Goal: Information Seeking & Learning: Find specific fact

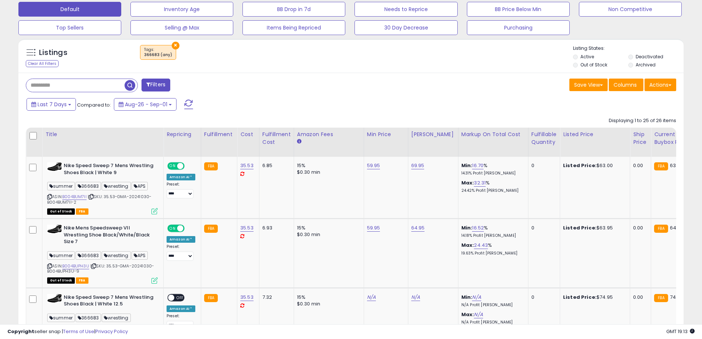
scroll to position [229, 0]
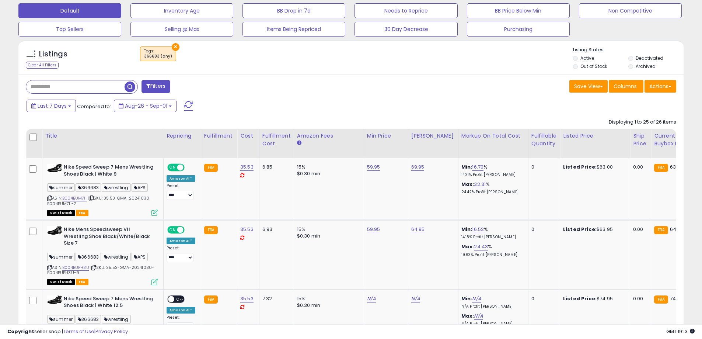
click at [634, 65] on li "Archived" at bounding box center [656, 67] width 54 height 8
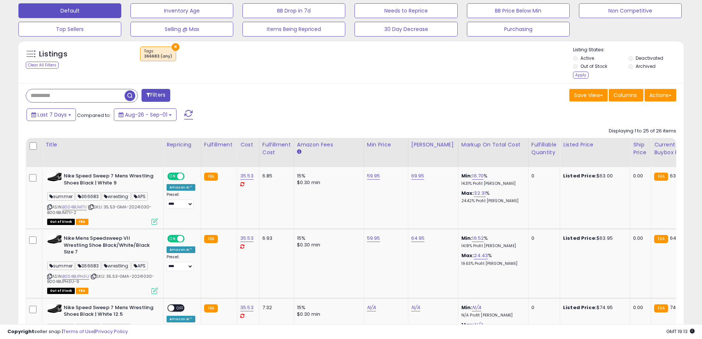
click at [631, 64] on li "Archived" at bounding box center [656, 67] width 54 height 8
click at [584, 75] on div "Apply" at bounding box center [580, 75] width 15 height 7
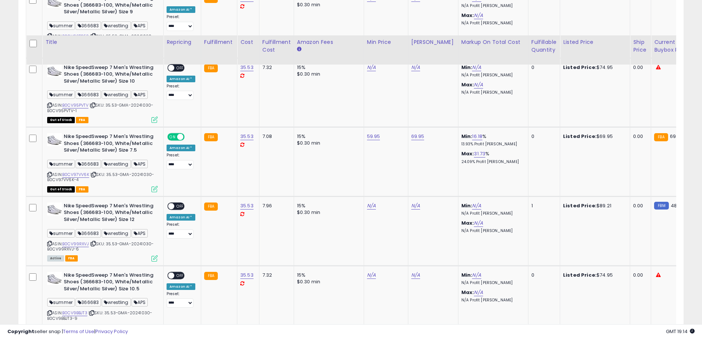
scroll to position [1765, 0]
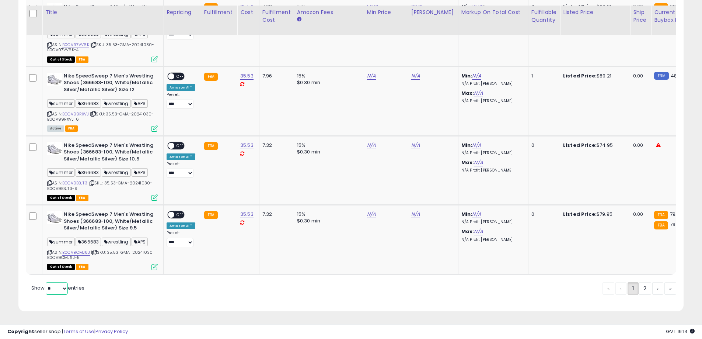
click at [63, 292] on select "** **" at bounding box center [57, 288] width 22 height 13
select select "**"
click at [46, 282] on select "** **" at bounding box center [57, 288] width 22 height 13
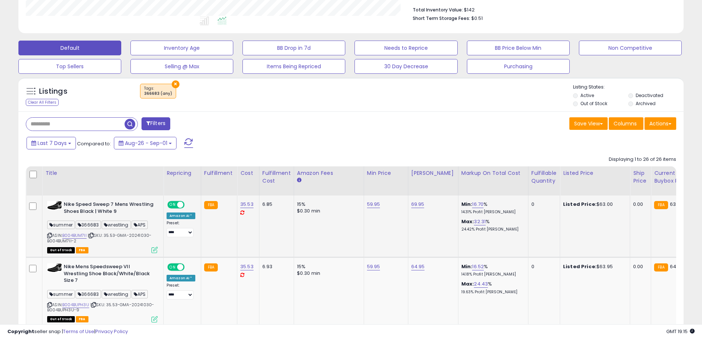
scroll to position [192, 0]
click at [109, 236] on span "| SKU: 35.53-GMA-20241030-B004BUM7II-2" at bounding box center [99, 237] width 104 height 11
drag, startPoint x: 109, startPoint y: 236, endPoint x: 110, endPoint y: 242, distance: 5.3
click at [110, 242] on div "ASIN: B004BUM7II | SKU: 35.53-GMA-20241030-B004BUM7II-2 Out of Stock FBA" at bounding box center [102, 226] width 111 height 51
copy span "35.53-GMA-20241030-B004BUM7II-2"
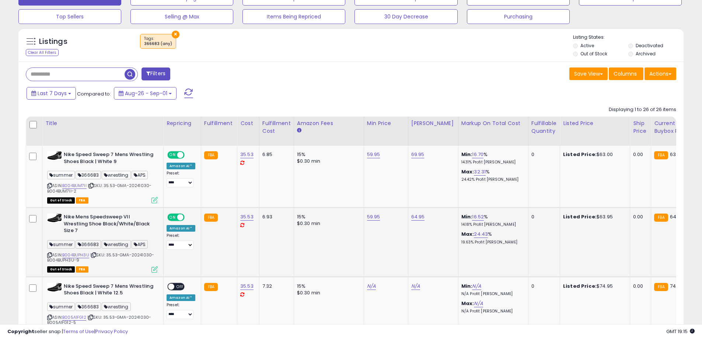
scroll to position [266, 0]
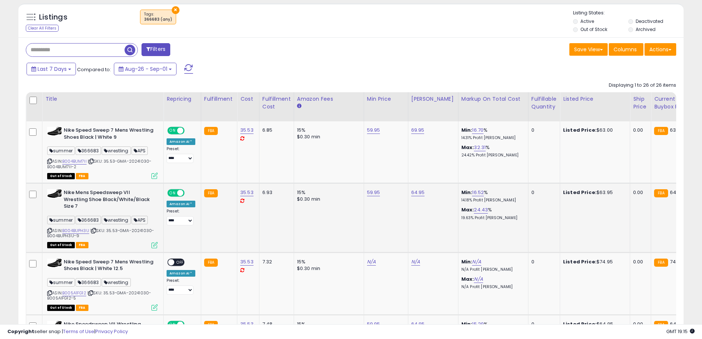
click at [113, 230] on span "| SKU: 35.53-GMA-20241030-B004BUPH3U-9" at bounding box center [100, 233] width 107 height 11
drag, startPoint x: 113, startPoint y: 230, endPoint x: 114, endPoint y: 236, distance: 5.6
click at [114, 236] on div "ASIN: B004BUPH3U | SKU: 35.53-GMA-20241030-B004BUPH3U-9 Out of Stock FBA" at bounding box center [102, 218] width 111 height 58
copy span "35.53-GMA-20241030-B004BUPH3U-9"
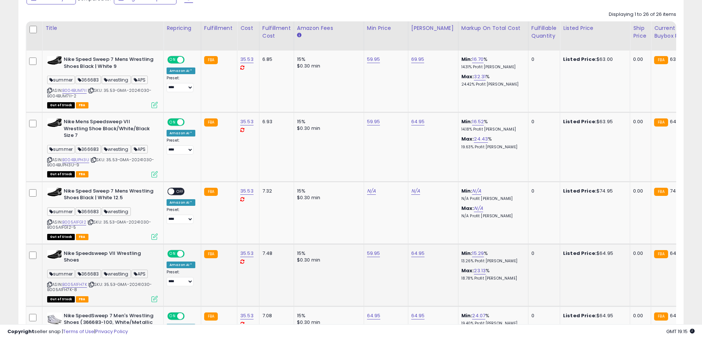
scroll to position [340, 0]
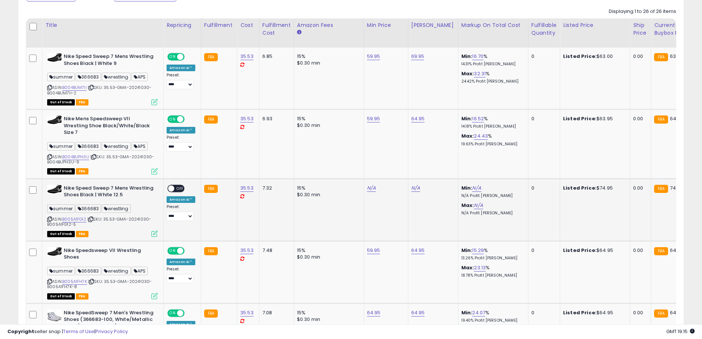
click at [108, 218] on span "| SKU: 35.53-GMA-20241030-B005A1FG12-5" at bounding box center [99, 221] width 104 height 11
drag, startPoint x: 108, startPoint y: 218, endPoint x: 111, endPoint y: 228, distance: 9.8
click at [111, 228] on div "ASIN: B005A1FG12 | SKU: 35.53-GMA-20241030-B005A1FG12-5 Out of Stock FBA" at bounding box center [102, 210] width 111 height 51
copy div "35.53-GMA-20241030-B005A1FG12-5 Out of Stock FBA"
click at [112, 224] on div "ASIN: B005A1FG12 | SKU: 35.53-GMA-20241030-B005A1FG12-5 Out of Stock FBA" at bounding box center [102, 210] width 111 height 51
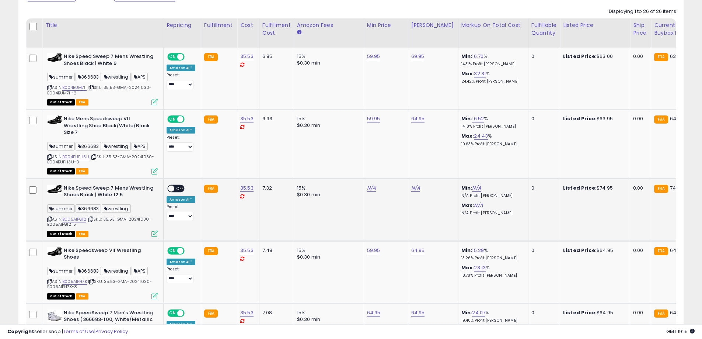
click at [112, 218] on span "| SKU: 35.53-GMA-20241030-B005A1FG12-5" at bounding box center [99, 221] width 104 height 11
drag, startPoint x: 112, startPoint y: 218, endPoint x: 114, endPoint y: 223, distance: 4.8
click at [114, 223] on div "ASIN: B005A1FG12 | SKU: 35.53-GMA-20241030-B005A1FG12-5 Out of Stock FBA" at bounding box center [102, 210] width 111 height 51
copy span "35.53-GMA-20241030-B005A1FG12-5"
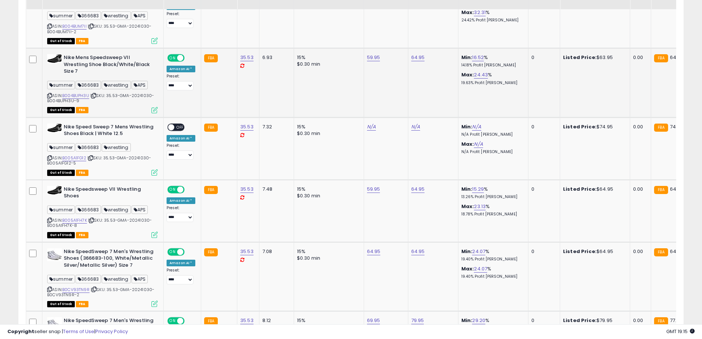
scroll to position [413, 0]
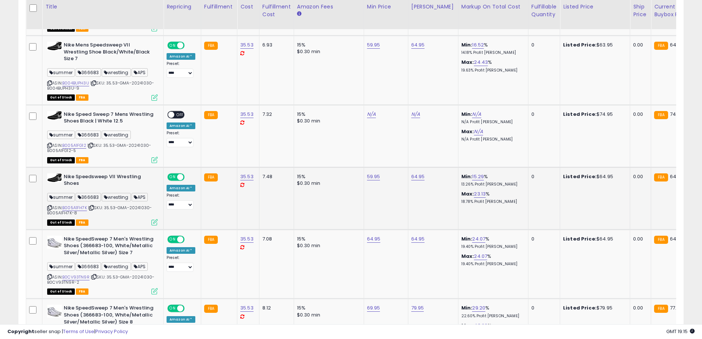
click at [111, 206] on span "| SKU: 35.53-GMA-20241030-B005A1FH7K-8" at bounding box center [99, 210] width 105 height 11
drag, startPoint x: 111, startPoint y: 206, endPoint x: 112, endPoint y: 211, distance: 4.9
click at [112, 211] on div "ASIN: B005A1FH7K | SKU: 35.53-GMA-20241030-B005A1FH7K-8 Out of Stock FBA" at bounding box center [102, 198] width 111 height 51
copy span "35.53-GMA-20241030-B005A1FH7K-8"
click at [112, 277] on span "| SKU: 35.53-GMA-20241030-B0CV93TN9R-2" at bounding box center [100, 279] width 107 height 11
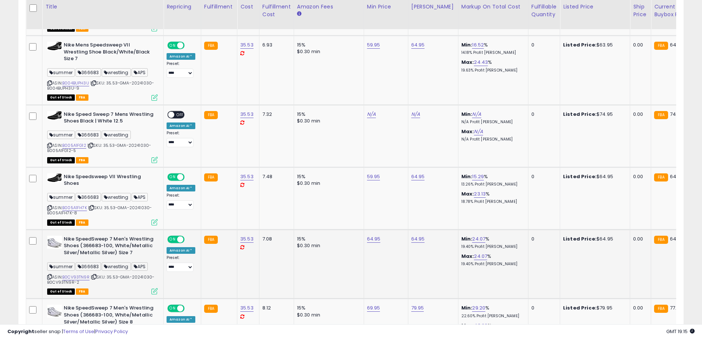
click at [113, 280] on div "ASIN: B0CV93TN9R | SKU: 35.53-GMA-20241030-B0CV93TN9R-2 Out of Stock FBA" at bounding box center [102, 265] width 111 height 58
copy span "35.53-GMA-20241030-B0CV93TN9R-2"
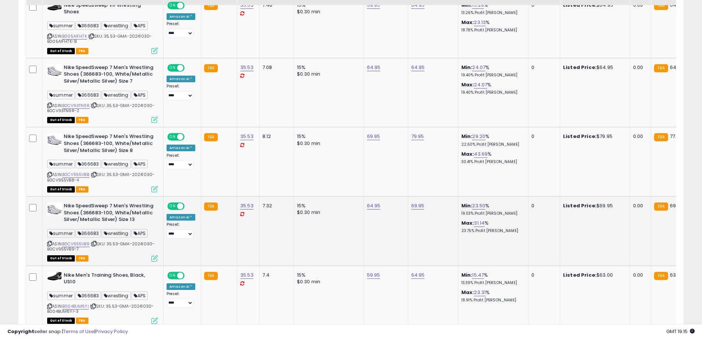
scroll to position [635, 0]
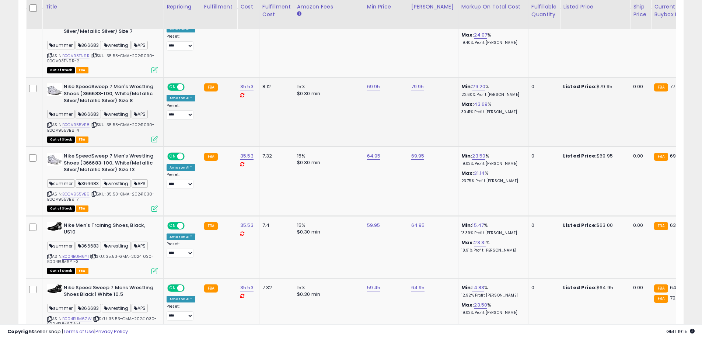
click at [115, 126] on span "| SKU: 35.53-GMA-20241030-B0CV955VB8-4" at bounding box center [100, 127] width 107 height 11
click at [115, 128] on div "ASIN: B0CV955VB8 | SKU: 35.53-GMA-20241030-B0CV955VB8-4 Out of Stock FBA" at bounding box center [102, 112] width 111 height 58
copy span "35.53-GMA-20241030-B0CV955VB8-4"
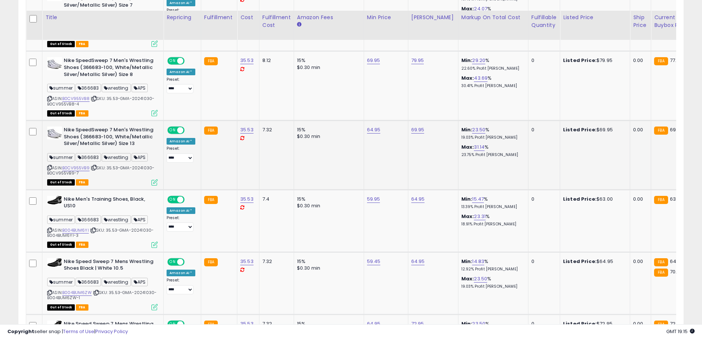
scroll to position [671, 0]
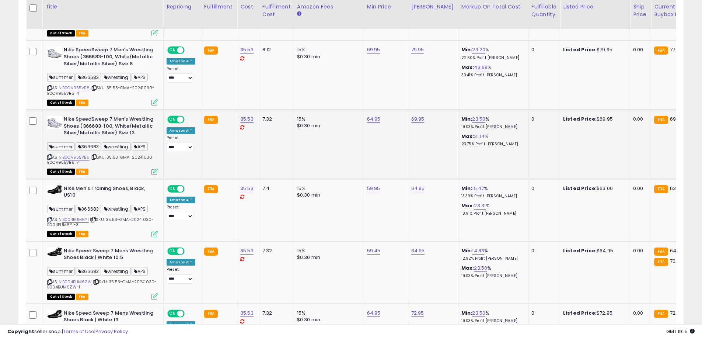
click at [113, 159] on span "| SKU: 35.53-GMA-20241030-B0CV955VB9-7" at bounding box center [100, 159] width 107 height 11
click at [114, 160] on div "ASIN: B0CV955VB9 | SKU: 35.53-GMA-20241030-B0CV955VB9-7 Out of Stock FBA" at bounding box center [102, 145] width 111 height 58
copy span "35.53-GMA-20241030-B0CV955VB9-7"
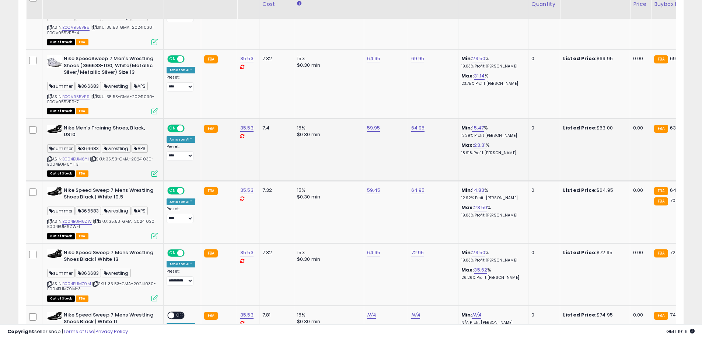
scroll to position [745, 0]
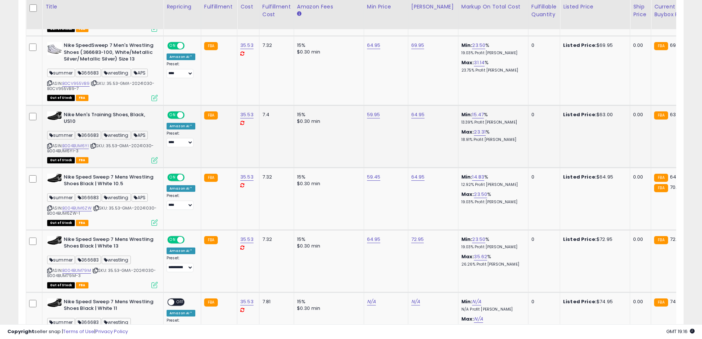
click at [111, 146] on span "| SKU: 35.53-GMA-20241030-B004BUM6YI-3" at bounding box center [100, 148] width 107 height 11
drag, startPoint x: 111, startPoint y: 146, endPoint x: 111, endPoint y: 151, distance: 4.4
click at [111, 151] on div "ASIN: B004BUM6YI | SKU: 35.53-GMA-20241030-B004BUM6YI-3 Out of Stock FBA" at bounding box center [102, 136] width 111 height 51
copy span "35.53-GMA-20241030-B004BUM6YI-3"
click at [114, 207] on span "| SKU: 35.53-GMA-20241030-B004BUM6ZW-1" at bounding box center [102, 210] width 110 height 11
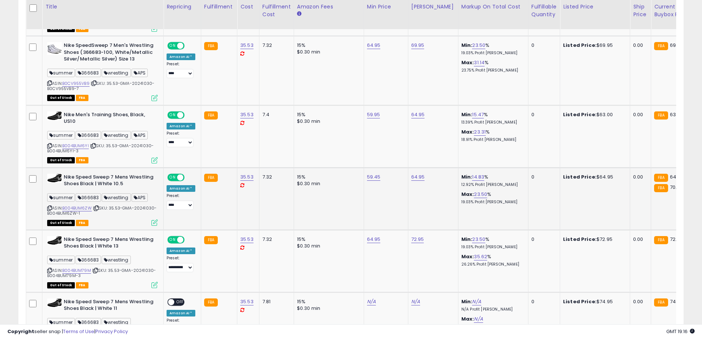
drag, startPoint x: 114, startPoint y: 207, endPoint x: 116, endPoint y: 213, distance: 6.9
click at [116, 213] on div "ASIN: B004BUM6ZW | SKU: 35.53-GMA-20241030-B004BUM6ZW-1 Out of Stock FBA" at bounding box center [102, 199] width 111 height 51
copy span "35.53-GMA-20241030-B004BUM6ZW-1"
click at [112, 270] on span "| SKU: 35.53-GMA-20241030-B004BUM79M-3" at bounding box center [101, 272] width 109 height 11
drag, startPoint x: 112, startPoint y: 270, endPoint x: 114, endPoint y: 275, distance: 5.5
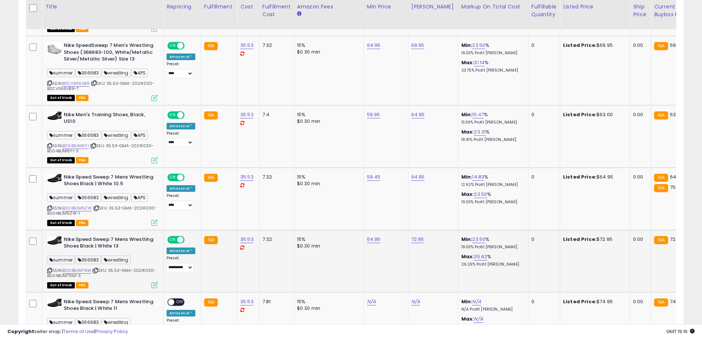
click at [114, 275] on div "ASIN: B004BUM79M | SKU: 35.53-GMA-20241030-B004BUM79M-3 Out of Stock FBA" at bounding box center [102, 261] width 111 height 51
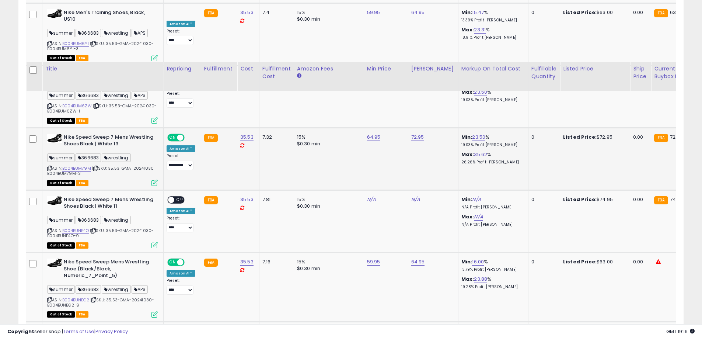
scroll to position [930, 0]
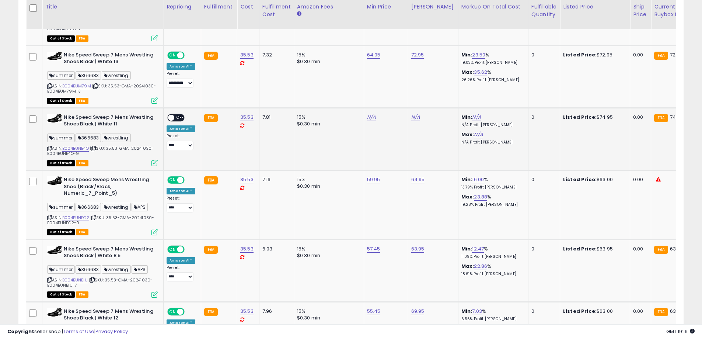
click at [115, 148] on span "| SKU: 35.53-GMA-20241030-B004BUNE4O-9" at bounding box center [100, 150] width 107 height 11
drag, startPoint x: 115, startPoint y: 148, endPoint x: 118, endPoint y: 153, distance: 5.6
click at [118, 153] on div "ASIN: B004BUNE4O | SKU: 35.53-GMA-20241030-B004BUNE4O-9 Out of Stock FBA" at bounding box center [102, 139] width 111 height 51
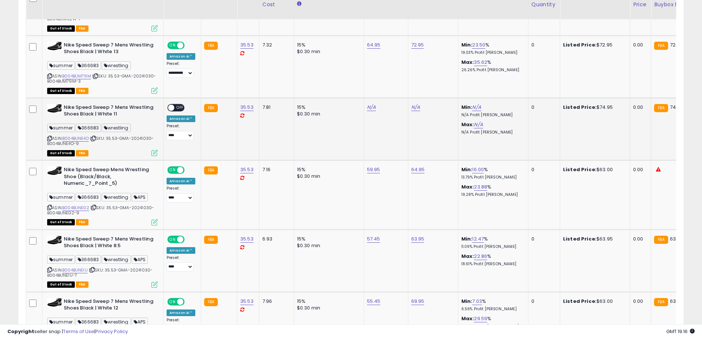
scroll to position [966, 0]
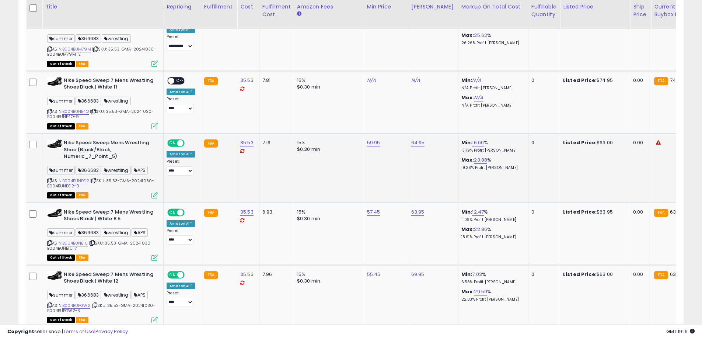
click at [113, 180] on span "| SKU: 35.53-GMA-20241030-B004BUNEG2-9" at bounding box center [100, 183] width 107 height 11
drag, startPoint x: 113, startPoint y: 180, endPoint x: 115, endPoint y: 187, distance: 7.0
click at [115, 187] on div "ASIN: B004BUNEG2 | SKU: 35.53-GMA-20241030-B004BUNEG2-9 Out of Stock FBA" at bounding box center [102, 168] width 111 height 58
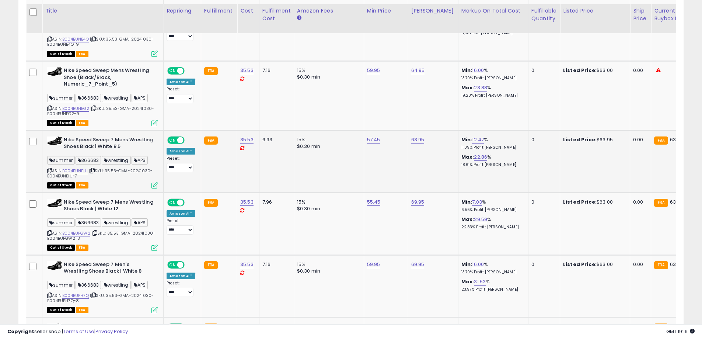
scroll to position [1077, 0]
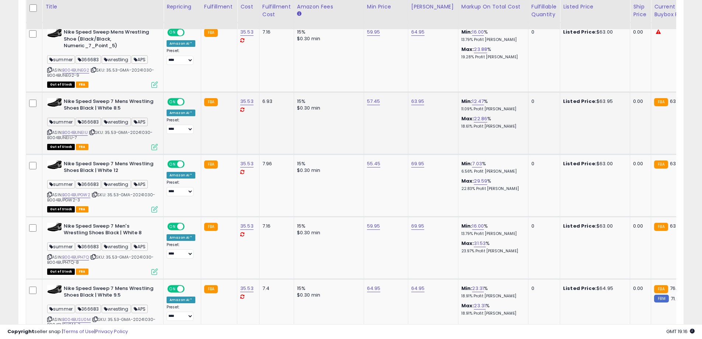
click at [110, 133] on span "| SKU: 35.53-GMA-20241030-B004BUNEIU-7" at bounding box center [99, 134] width 105 height 11
drag, startPoint x: 110, startPoint y: 133, endPoint x: 110, endPoint y: 138, distance: 4.1
click at [110, 138] on div "ASIN: B004BUNEIU | SKU: 35.53-GMA-20241030-B004BUNEIU-7 Out of Stock FBA" at bounding box center [102, 123] width 111 height 51
click at [111, 195] on span "| SKU: 35.53-GMA-20241030-B004BUPGW2-3" at bounding box center [101, 197] width 108 height 11
click at [113, 198] on div "ASIN: B004BUPGW2 | SKU: 35.53-GMA-20241030-B004BUPGW2-3 Out of Stock FBA" at bounding box center [102, 185] width 111 height 51
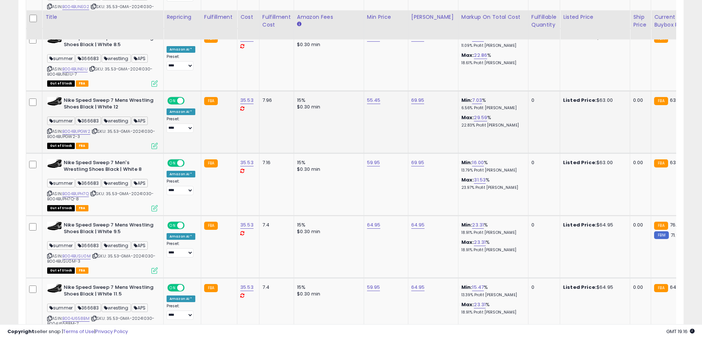
scroll to position [1151, 0]
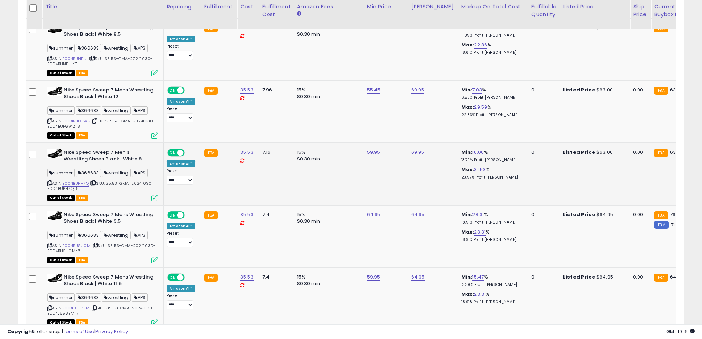
click at [114, 185] on span "| SKU: 35.53-GMA-20241030-B004BUPH7Q-8" at bounding box center [100, 185] width 107 height 11
click at [116, 188] on div "ASIN: B004BUPH7Q | SKU: 35.53-GMA-20241030-B004BUPH7Q-8 Out of Stock FBA" at bounding box center [102, 174] width 111 height 51
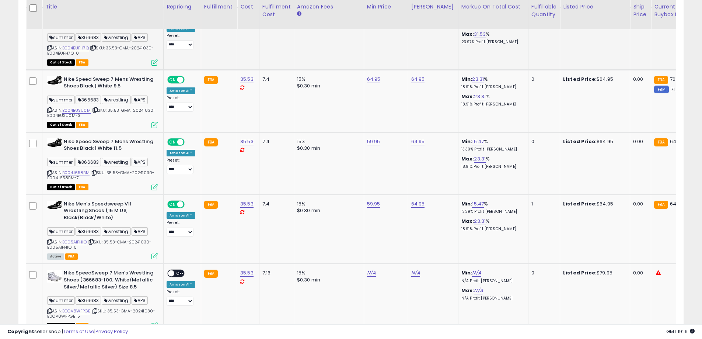
scroll to position [1298, 0]
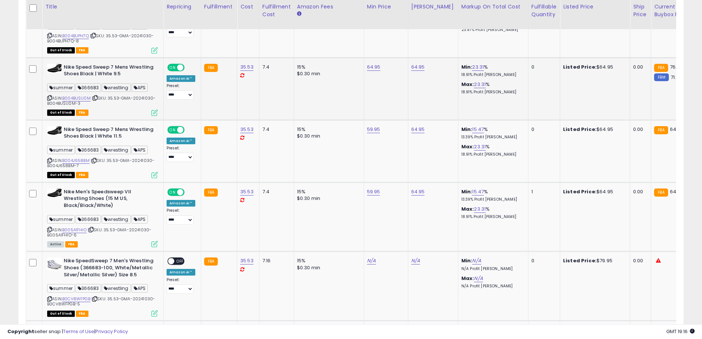
click at [116, 96] on span "| SKU: 35.53-GMA-20241030-B004BUSU0M-3" at bounding box center [101, 100] width 108 height 11
drag, startPoint x: 116, startPoint y: 96, endPoint x: 118, endPoint y: 102, distance: 6.6
click at [118, 102] on div "ASIN: B004BUSU0M | SKU: 35.53-GMA-20241030-B004BUSU0M-3 Out of Stock FBA" at bounding box center [102, 89] width 111 height 51
click at [110, 160] on span "| SKU: 35.53-GMA-20241030-B004J658BM-7" at bounding box center [100, 162] width 107 height 11
drag, startPoint x: 110, startPoint y: 160, endPoint x: 111, endPoint y: 164, distance: 4.2
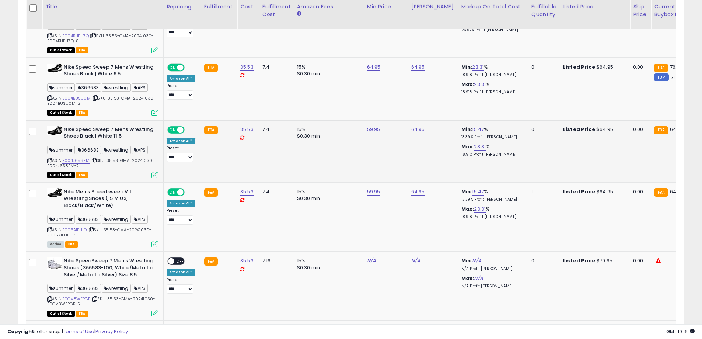
click at [111, 164] on div "ASIN: B004J658BM | SKU: 35.53-GMA-20241030-B004J658BM-7 Out of Stock FBA" at bounding box center [102, 151] width 111 height 51
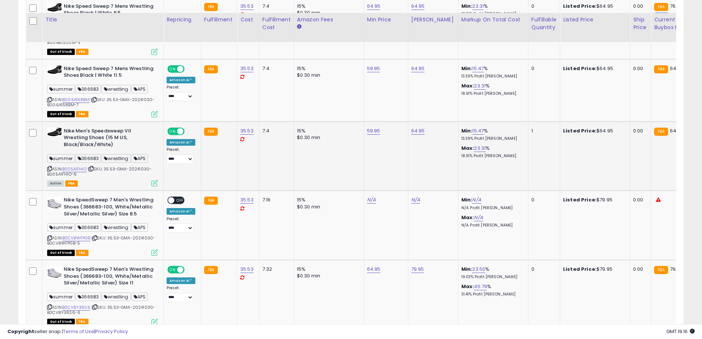
scroll to position [1372, 0]
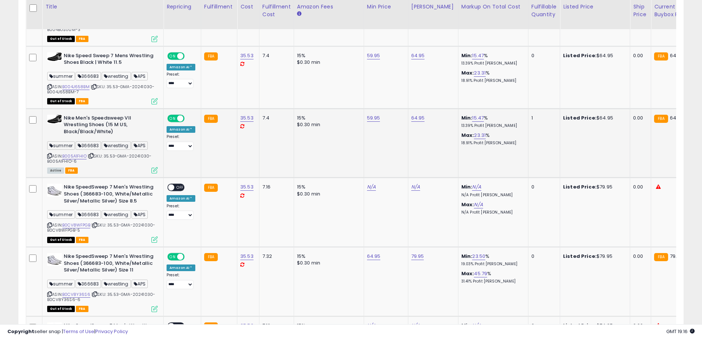
click at [109, 153] on span "| SKU: 35.53-GMA-20241030-B005A1FHIO-6" at bounding box center [99, 158] width 104 height 11
drag, startPoint x: 109, startPoint y: 153, endPoint x: 112, endPoint y: 160, distance: 7.3
click at [112, 160] on div "ASIN: B005A1FHIO | SKU: 35.53-GMA-20241030-B005A1FHIO-6 Active FBA" at bounding box center [102, 144] width 111 height 58
click at [119, 132] on b "Nike Men's Speedsweep VII Wrestling Shoes (15 M US, Black/Black/White)" at bounding box center [109, 126] width 90 height 22
click at [65, 117] on b "Nike Men's Speedsweep VII Wrestling Shoes (15 M US, Black/Black/White)" at bounding box center [109, 126] width 90 height 22
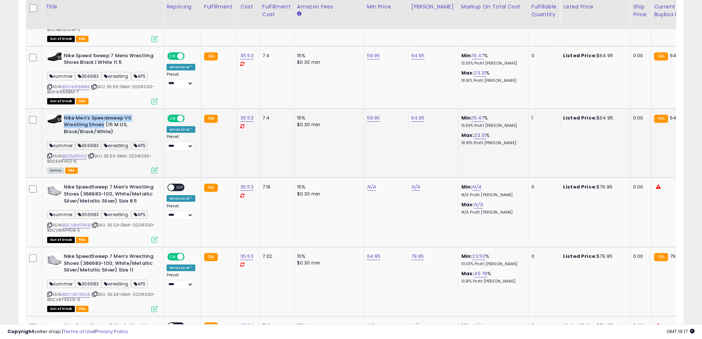
drag, startPoint x: 66, startPoint y: 117, endPoint x: 101, endPoint y: 125, distance: 36.0
click at [101, 125] on b "Nike Men's Speedsweep VII Wrestling Shoes (15 M US, Black/Black/White)" at bounding box center [109, 126] width 90 height 22
click at [114, 225] on span "| SKU: 35.53-GMA-20241030-B0CV8WFPGB-5" at bounding box center [101, 227] width 108 height 11
click at [114, 228] on div "ASIN: B0CV8WFPGB | SKU: 35.53-GMA-20241030-B0CV8WFPGB-5 Out of Stock FBA" at bounding box center [102, 213] width 111 height 58
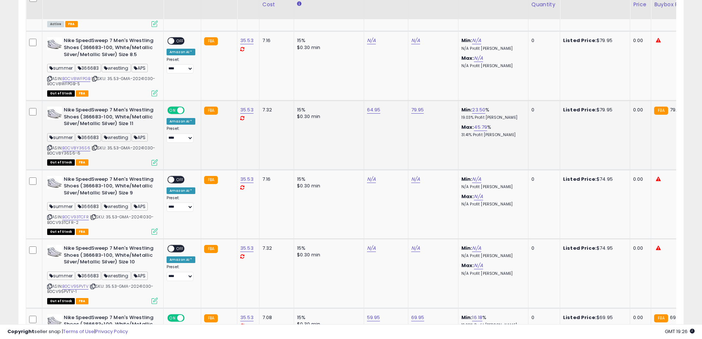
scroll to position [1520, 0]
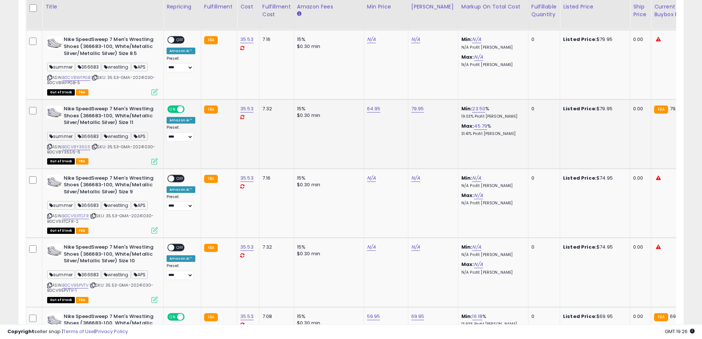
click at [110, 146] on span "| SKU: 35.53-GMA-20241030-B0CV8Y36S6-6" at bounding box center [101, 149] width 108 height 11
drag, startPoint x: 110, startPoint y: 146, endPoint x: 111, endPoint y: 152, distance: 5.7
click at [111, 152] on div "ASIN: B0CV8Y36S6 | SKU: 35.53-GMA-20241030-B0CV8Y36S6-6 Out of Stock FBA" at bounding box center [102, 134] width 111 height 58
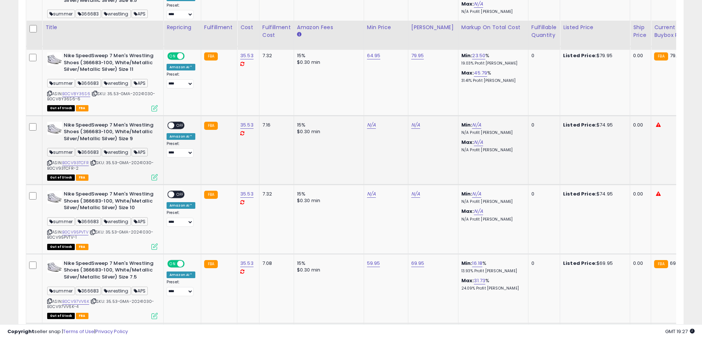
scroll to position [1593, 0]
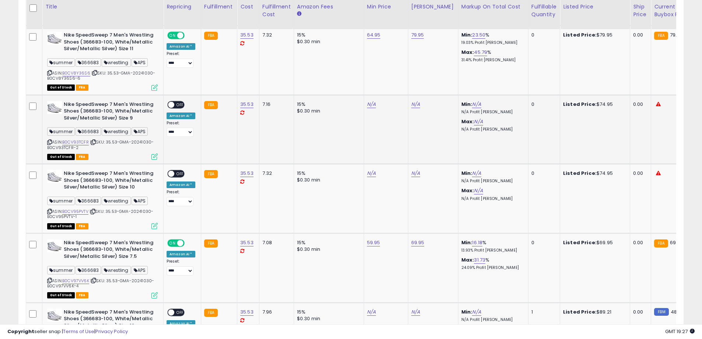
click at [114, 140] on span "| SKU: 35.53-GMA-20241030-B0CV93TCFR-2" at bounding box center [100, 144] width 107 height 11
drag, startPoint x: 114, startPoint y: 140, endPoint x: 118, endPoint y: 146, distance: 7.1
click at [118, 146] on div "ASIN: B0CV93TCFR | SKU: 35.53-GMA-20241030-B0CV93TCFR-2 Out of Stock FBA" at bounding box center [102, 130] width 111 height 58
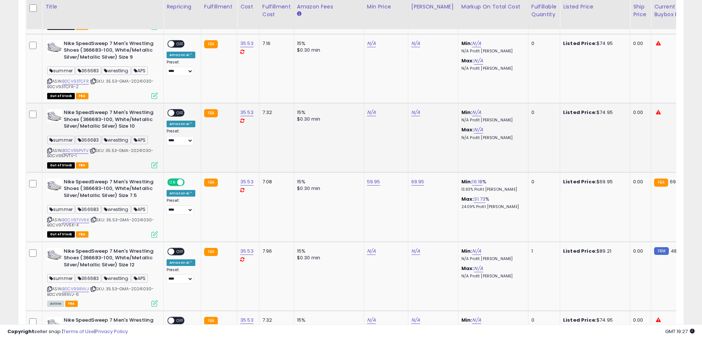
scroll to position [1667, 0]
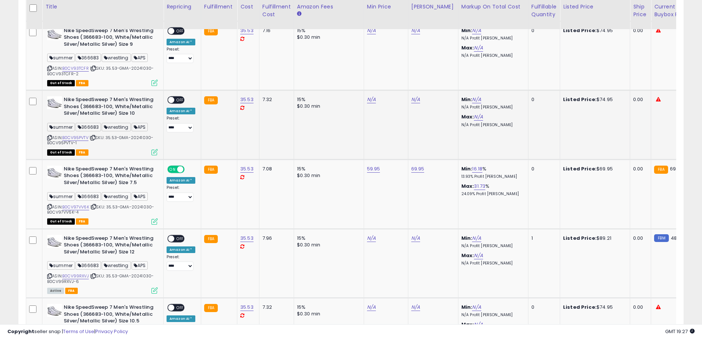
click at [112, 138] on span "| SKU: 35.53-GMA-20241030-B0CV95PVTV-1" at bounding box center [100, 140] width 106 height 11
click at [113, 141] on div "ASIN: B0CV95PVTV | SKU: 35.53-GMA-20241030-B0CV95PVTV-1 Out of Stock FBA" at bounding box center [102, 125] width 111 height 58
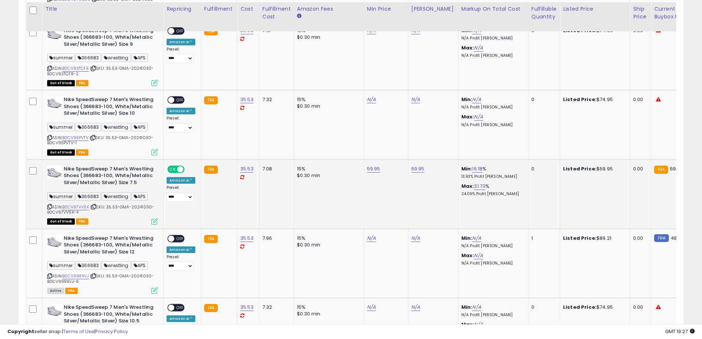
scroll to position [1704, 0]
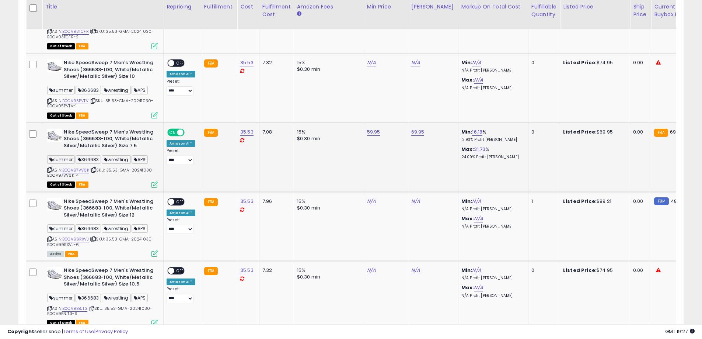
click at [113, 170] on span "| SKU: 35.53-GMA-20241030-B0CV97VV6K-4" at bounding box center [100, 172] width 107 height 11
drag, startPoint x: 113, startPoint y: 170, endPoint x: 116, endPoint y: 174, distance: 5.5
click at [116, 174] on div "ASIN: B0CV97VV6K | SKU: 35.53-GMA-20241030-B0CV97VV6K-4 Out of Stock FBA" at bounding box center [102, 158] width 111 height 58
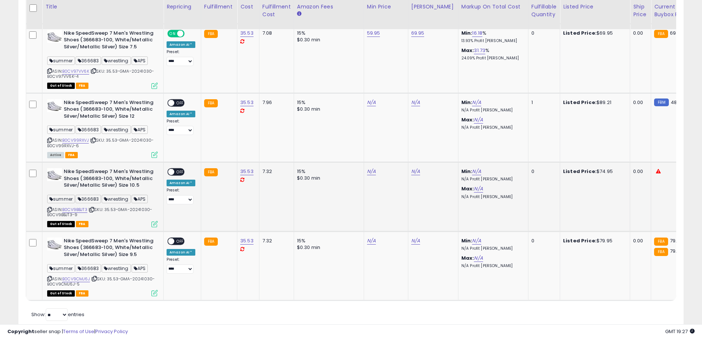
scroll to position [1815, 0]
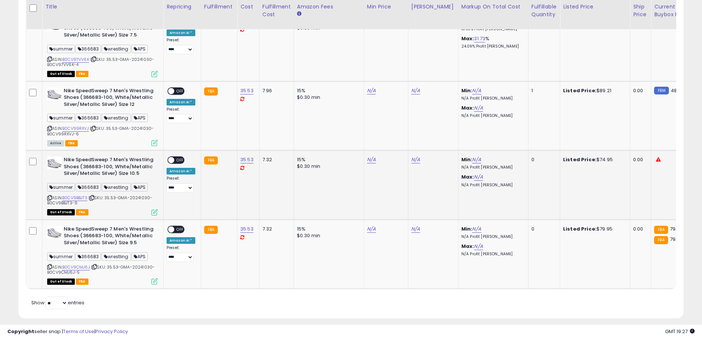
click at [109, 196] on span "| SKU: 35.53-GMA-20241030-B0CV9BBJT3-9" at bounding box center [99, 200] width 105 height 11
drag, startPoint x: 109, startPoint y: 196, endPoint x: 112, endPoint y: 202, distance: 6.9
click at [112, 202] on div "ASIN: B0CV9BBJT3 | SKU: 35.53-GMA-20241030-B0CV9BBJT3-9 Out of Stock FBA" at bounding box center [102, 185] width 111 height 58
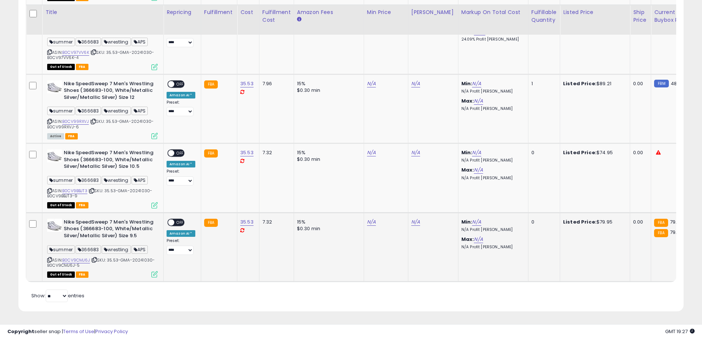
scroll to position [1827, 0]
click at [114, 257] on span "| SKU: 35.53-GMA-20241030-B0CV9CMJ6J-5" at bounding box center [101, 262] width 108 height 11
drag, startPoint x: 114, startPoint y: 254, endPoint x: 115, endPoint y: 261, distance: 7.2
click at [115, 261] on div "ASIN: B0CV9CMJ6J | SKU: 35.53-GMA-20241030-B0CV9CMJ6J-5 Out of Stock FBA" at bounding box center [102, 248] width 111 height 58
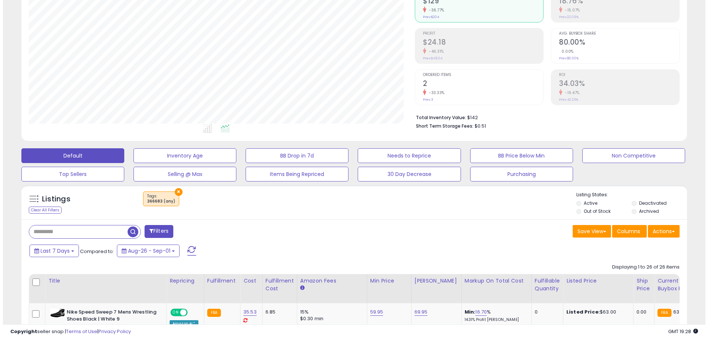
scroll to position [74, 0]
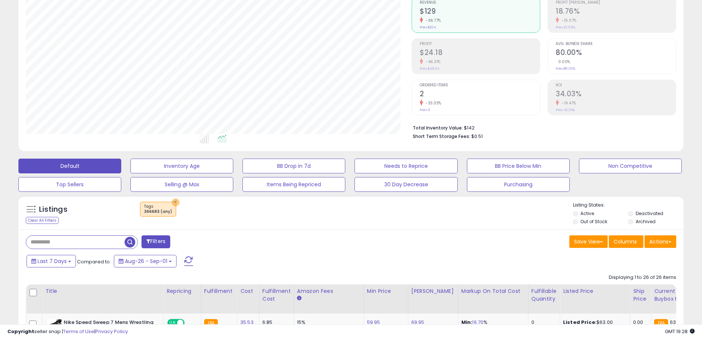
drag, startPoint x: 173, startPoint y: 202, endPoint x: 189, endPoint y: 210, distance: 18.3
click at [173, 202] on button "×" at bounding box center [176, 202] width 8 height 8
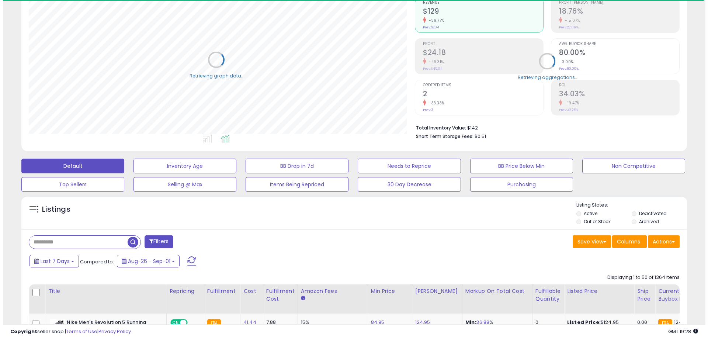
scroll to position [368582, 368347]
click at [159, 242] on button "Filters" at bounding box center [156, 241] width 29 height 13
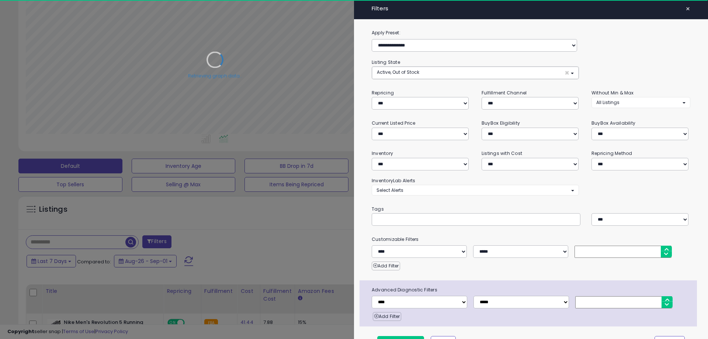
click at [420, 217] on input "text" at bounding box center [431, 219] width 111 height 7
paste input "******"
type input "******"
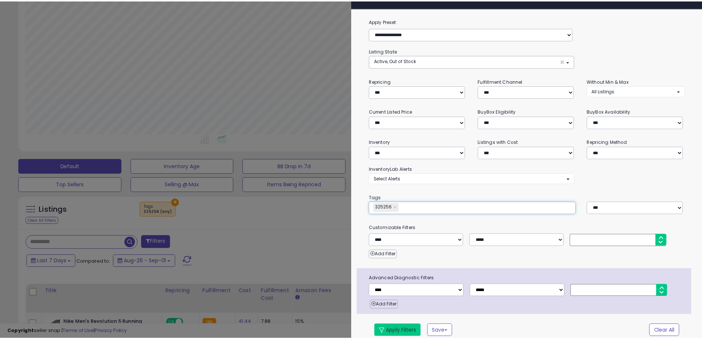
scroll to position [18, 0]
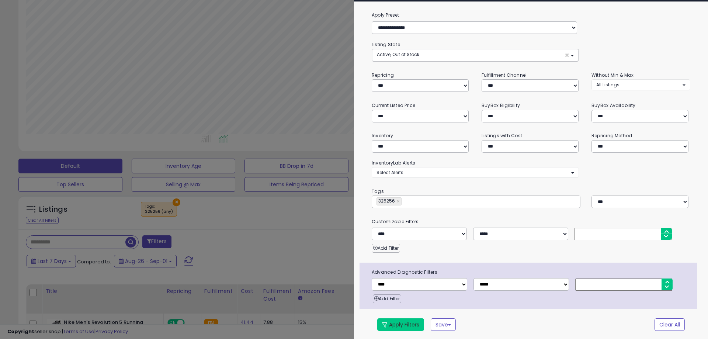
drag, startPoint x: 402, startPoint y: 322, endPoint x: 271, endPoint y: 237, distance: 156.0
click at [403, 322] on button "Apply Filters" at bounding box center [400, 324] width 47 height 13
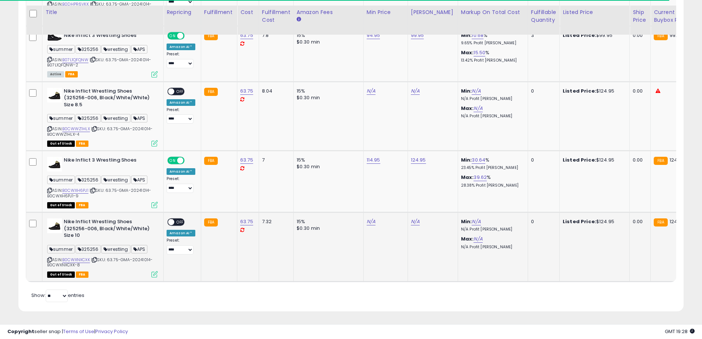
scroll to position [2801, 0]
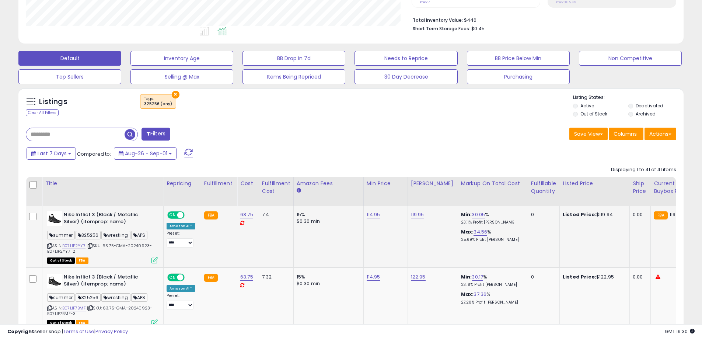
scroll to position [221, 0]
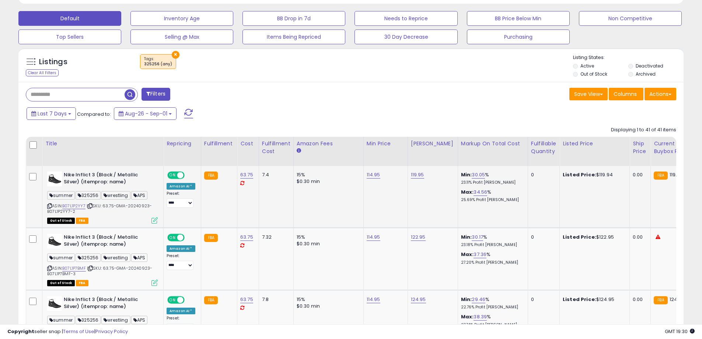
click at [108, 206] on span "| SKU: 63.75-GMA-20240923-B07L1P2YY7-2" at bounding box center [99, 208] width 105 height 11
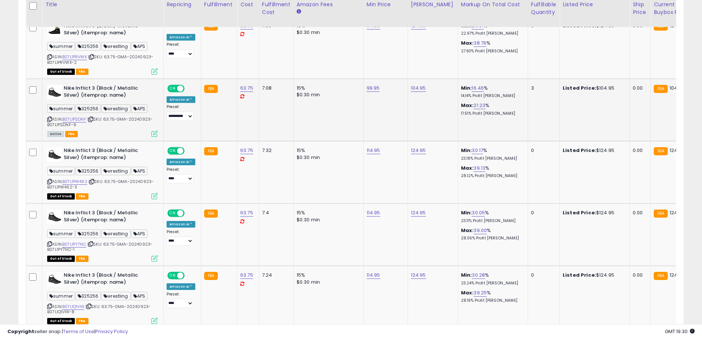
scroll to position [664, 0]
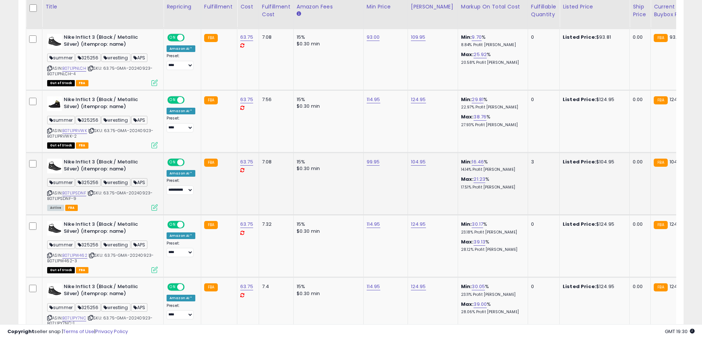
click at [112, 192] on span "| SKU: 63.75-GMA-20240923-B07L1PSDNF-9" at bounding box center [99, 195] width 105 height 11
drag, startPoint x: 112, startPoint y: 192, endPoint x: 114, endPoint y: 196, distance: 4.8
click at [114, 196] on div "ASIN: B07L1PSDNF | SKU: 63.75-GMA-20240923-B07L1PSDNF-9 Active FBA" at bounding box center [102, 184] width 111 height 51
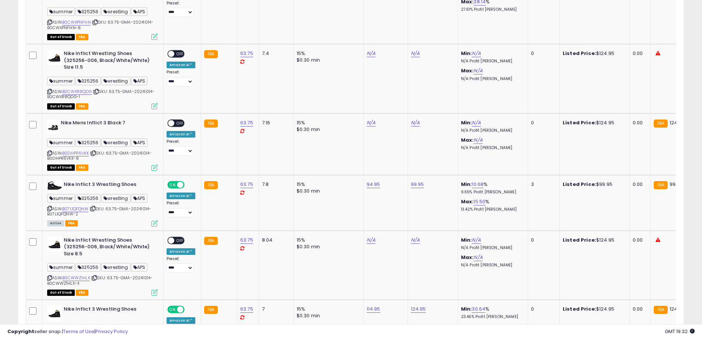
scroll to position [2655, 0]
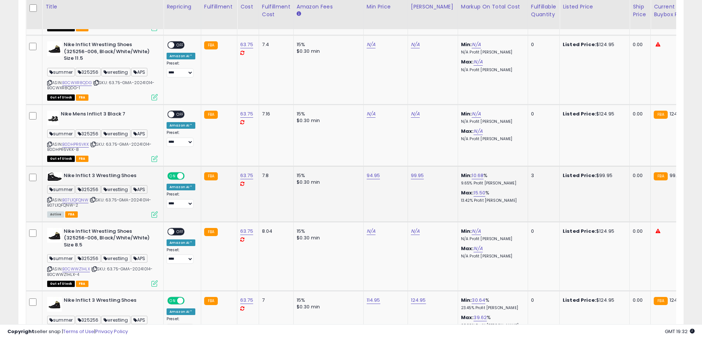
click at [111, 201] on span "| SKU: 63.75-GMA-20241014-B07L1QFQNW-2" at bounding box center [99, 202] width 104 height 11
drag, startPoint x: 111, startPoint y: 201, endPoint x: 114, endPoint y: 207, distance: 7.1
click at [114, 207] on div "ASIN: B07L1QFQNW | SKU: 63.75-GMA-20241014-B07L1QFQNW-2 Active FBA" at bounding box center [102, 194] width 111 height 45
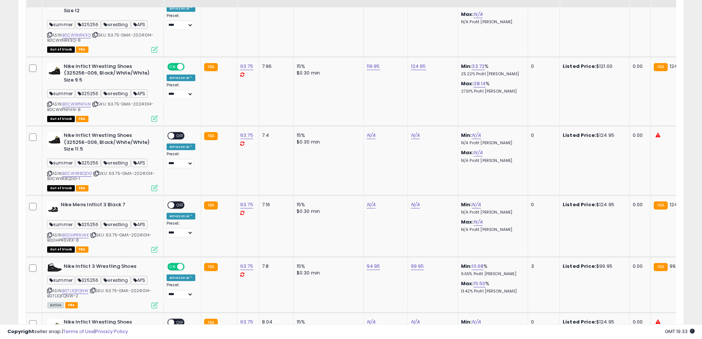
scroll to position [2542, 0]
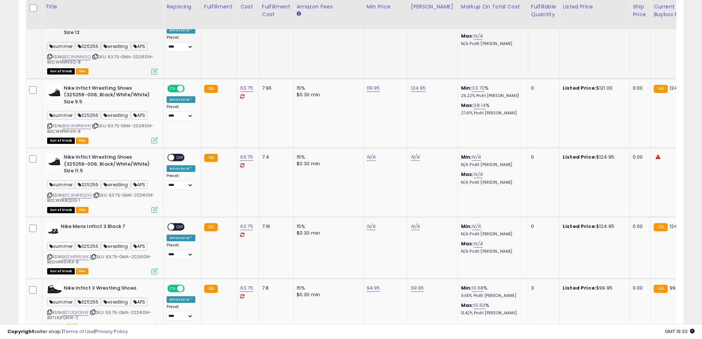
click at [224, 60] on td "FBA" at bounding box center [219, 44] width 36 height 69
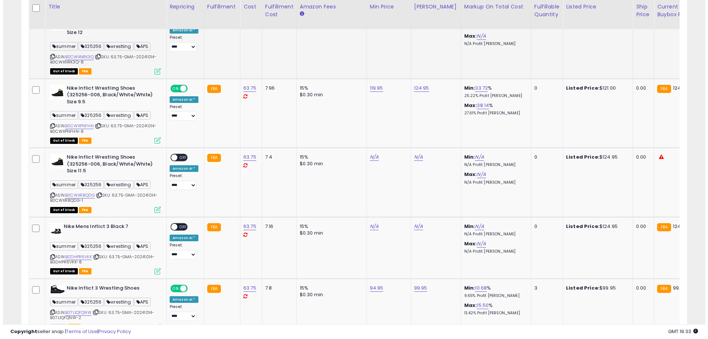
scroll to position [0, 0]
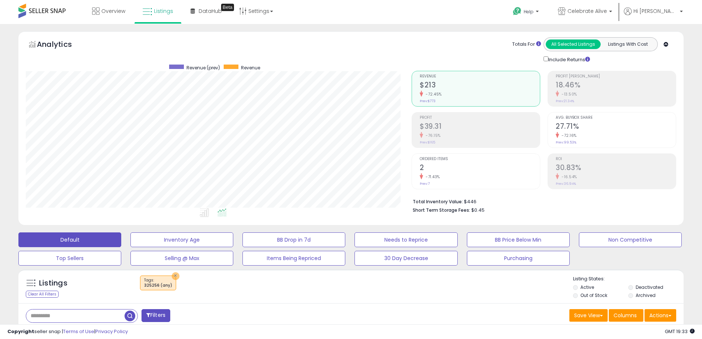
click at [175, 275] on button "×" at bounding box center [176, 276] width 8 height 8
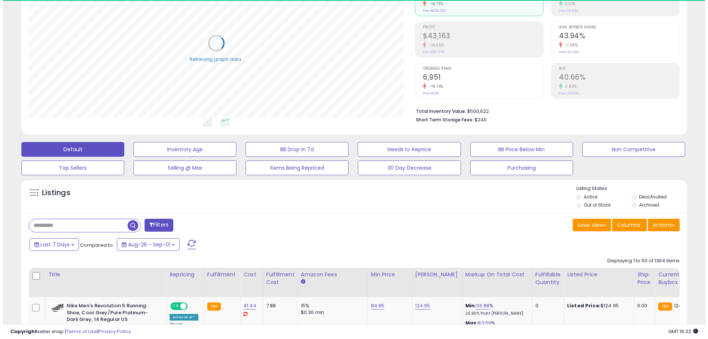
scroll to position [111, 0]
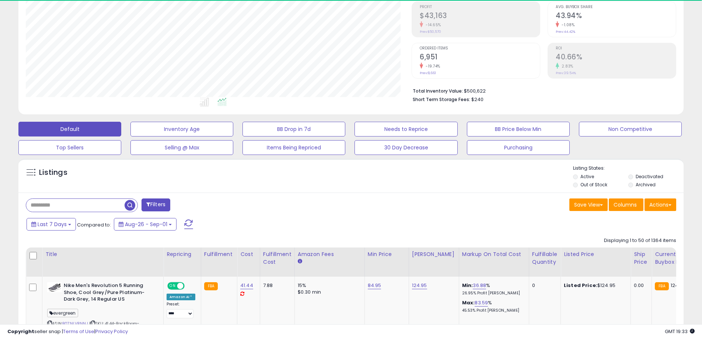
click at [155, 202] on button "Filters" at bounding box center [156, 204] width 29 height 13
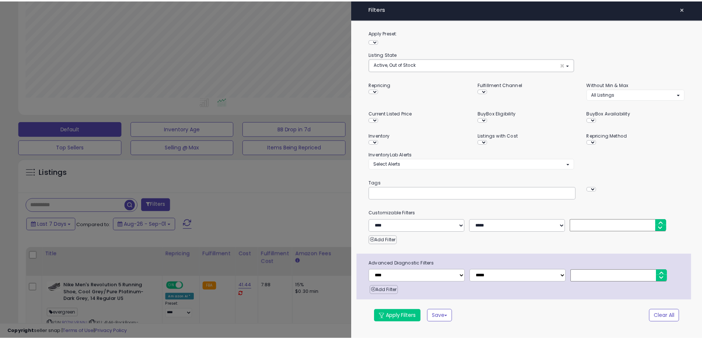
scroll to position [151, 389]
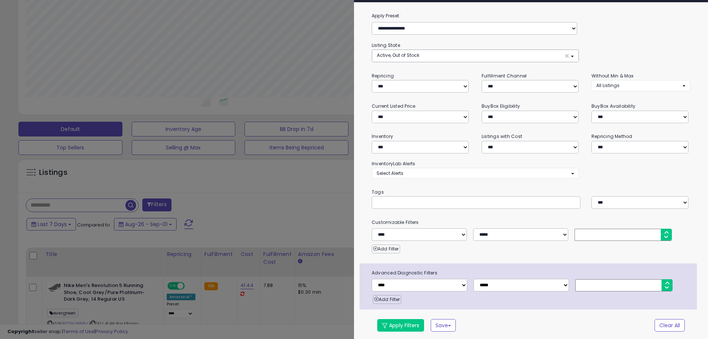
click at [403, 205] on div at bounding box center [476, 202] width 209 height 13
paste input "******"
type input "******"
click at [405, 324] on button "Apply Filters" at bounding box center [400, 325] width 47 height 13
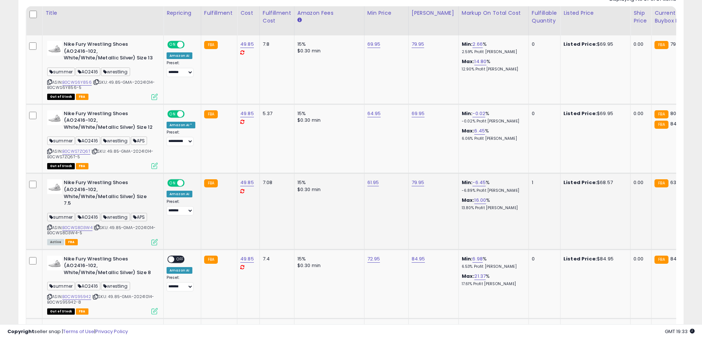
scroll to position [369, 0]
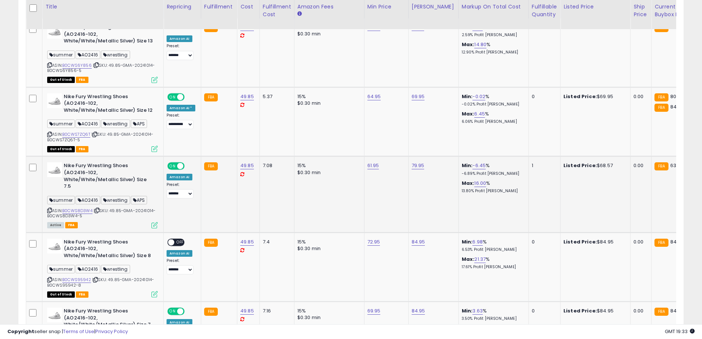
click at [114, 208] on span "| SKU: 49.85-GMA-20241014-B0CWS8D3W4-5" at bounding box center [101, 213] width 108 height 11
drag, startPoint x: 114, startPoint y: 204, endPoint x: 115, endPoint y: 208, distance: 3.8
click at [115, 208] on div "ASIN: B0CWS8D3W4 | SKU: 49.85-GMA-20241014-B0CWS8D3W4-5 Active FBA" at bounding box center [102, 194] width 111 height 65
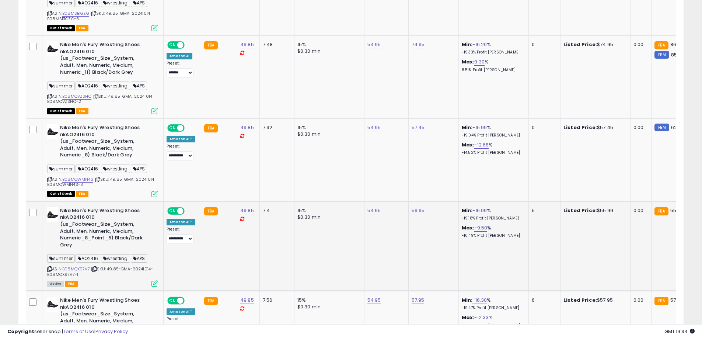
scroll to position [885, 0]
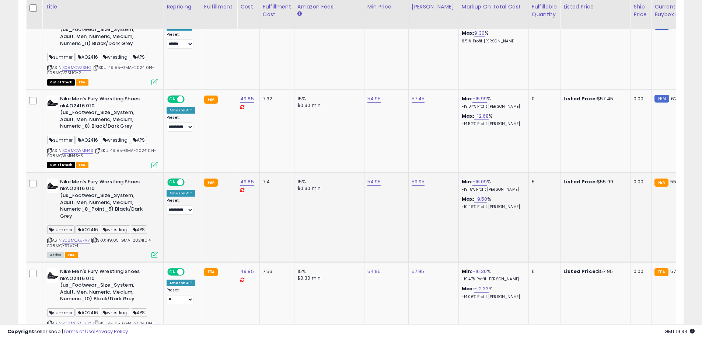
click at [114, 237] on span "| SKU: 49.85-GMA-20241014-B08MQX97V7-1" at bounding box center [100, 242] width 106 height 11
drag, startPoint x: 114, startPoint y: 230, endPoint x: 115, endPoint y: 236, distance: 6.1
click at [115, 236] on div "ASIN: B08MQX97V7 | SKU: 49.85-GMA-20241014-B08MQX97V7-1 Active FBA" at bounding box center [102, 217] width 111 height 79
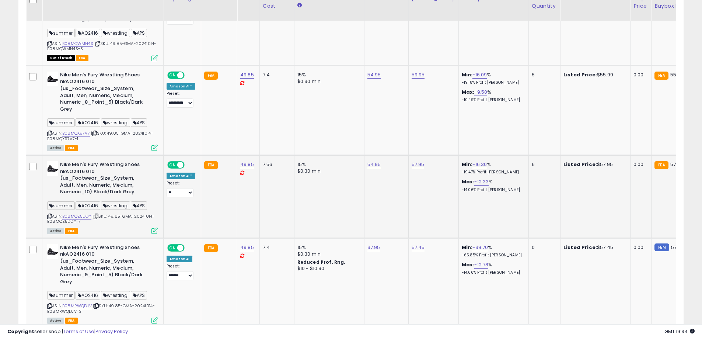
scroll to position [996, 0]
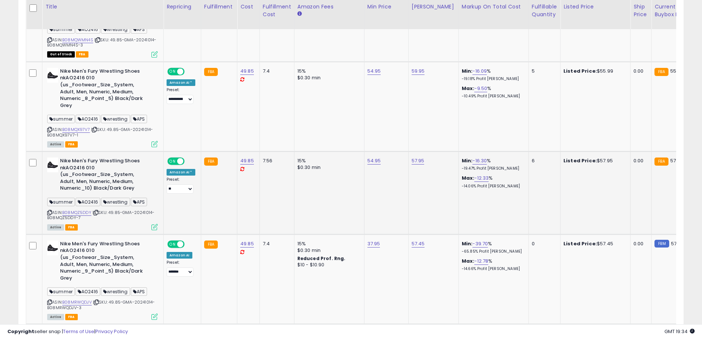
click at [117, 209] on span "| SKU: 49.85-GMA-20241014-B08MQZ5DDY-7" at bounding box center [100, 214] width 107 height 11
drag, startPoint x: 117, startPoint y: 205, endPoint x: 119, endPoint y: 208, distance: 4.0
click at [119, 208] on div "ASIN: B08MQZ5DDY | SKU: 49.85-GMA-20241014-B08MQZ5DDY-7 Active FBA" at bounding box center [102, 193] width 111 height 72
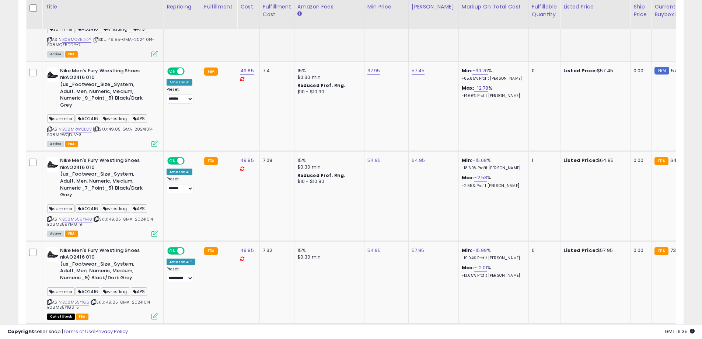
scroll to position [1180, 0]
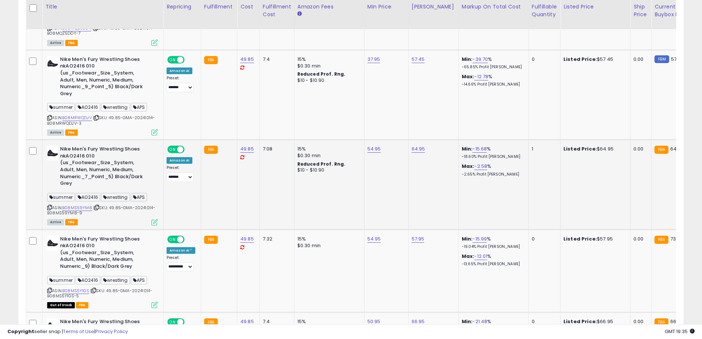
click at [111, 205] on span "| SKU: 49.85-GMA-20241014-B08MS59YM8-9" at bounding box center [101, 210] width 108 height 11
click at [114, 205] on span "| SKU: 49.85-GMA-20241014-B08MS59YM8-9" at bounding box center [101, 210] width 108 height 11
drag, startPoint x: 114, startPoint y: 201, endPoint x: 115, endPoint y: 205, distance: 4.7
click at [115, 205] on div "ASIN: B08MS59YM8 | SKU: 49.85-GMA-20241014-B08MS59YM8-9 Active FBA" at bounding box center [102, 185] width 111 height 79
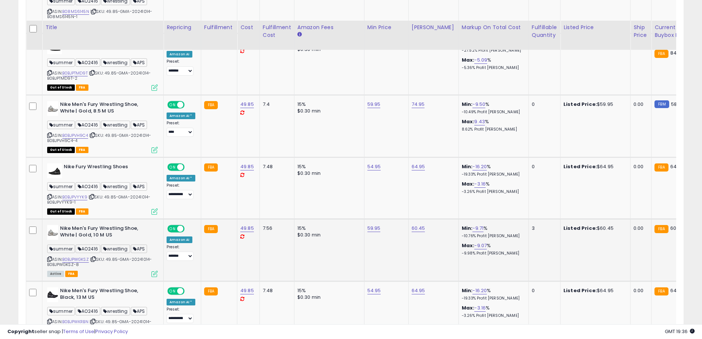
scroll to position [1586, 0]
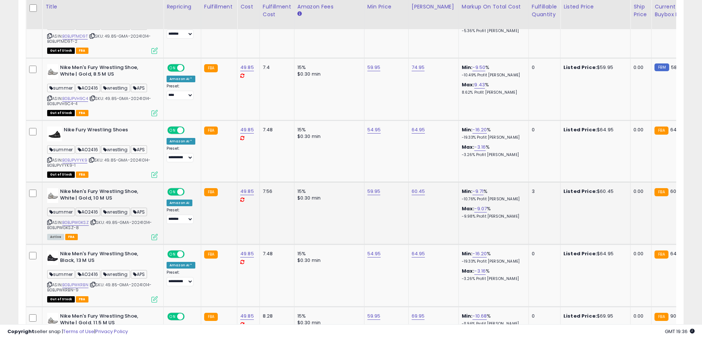
click at [116, 219] on span "| SKU: 49.85-GMA-20241014-B0BJPWGKSZ-8" at bounding box center [99, 224] width 105 height 11
drag, startPoint x: 116, startPoint y: 216, endPoint x: 116, endPoint y: 222, distance: 6.3
click at [116, 222] on div "ASIN: B0BJPWGKSZ | SKU: 49.85-GMA-20241014-B0BJPWGKSZ-8 Active FBA" at bounding box center [102, 213] width 111 height 51
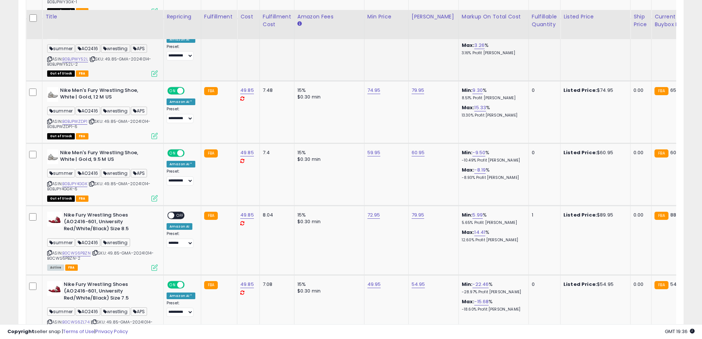
scroll to position [1954, 0]
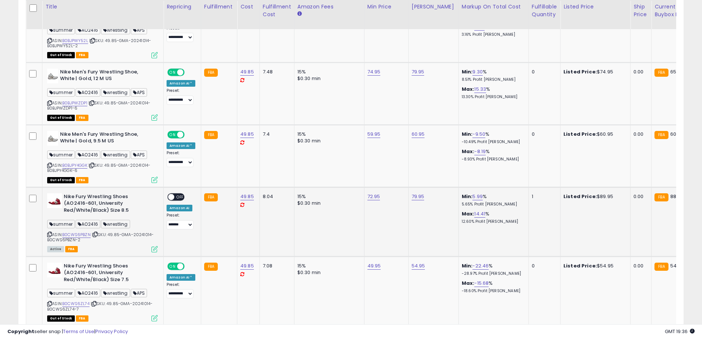
click at [115, 232] on span "| SKU: 49.85-GMA-20241014-B0CWS6PBZN-2" at bounding box center [100, 237] width 107 height 11
click at [115, 232] on div "ASIN: B0CWS6PBZN | SKU: 49.85-GMA-20241014-B0CWS6PBZN-2 Active FBA" at bounding box center [102, 222] width 111 height 58
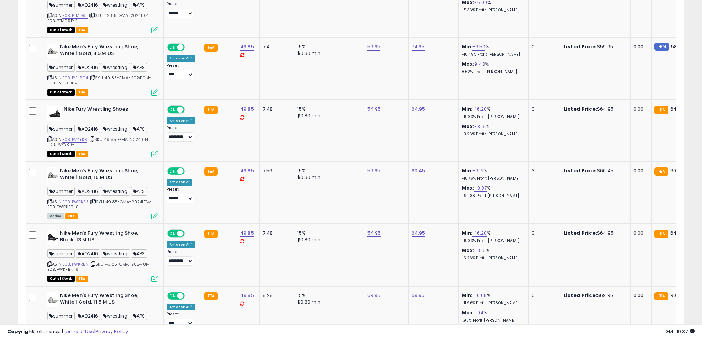
scroll to position [1549, 0]
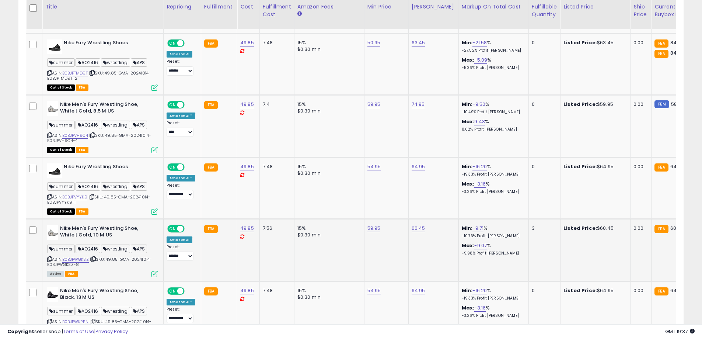
click at [114, 256] on span "| SKU: 49.85-GMA-20241014-B0BJPWGKSZ-8" at bounding box center [99, 261] width 105 height 11
drag, startPoint x: 114, startPoint y: 254, endPoint x: 115, endPoint y: 257, distance: 3.8
click at [115, 257] on div "ASIN: B0BJPWGKSZ | SKU: 49.85-GMA-20241014-B0BJPWGKSZ-8 Active FBA" at bounding box center [102, 250] width 111 height 51
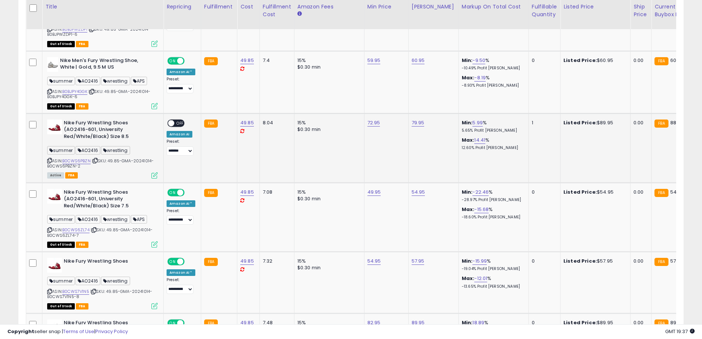
scroll to position [2065, 0]
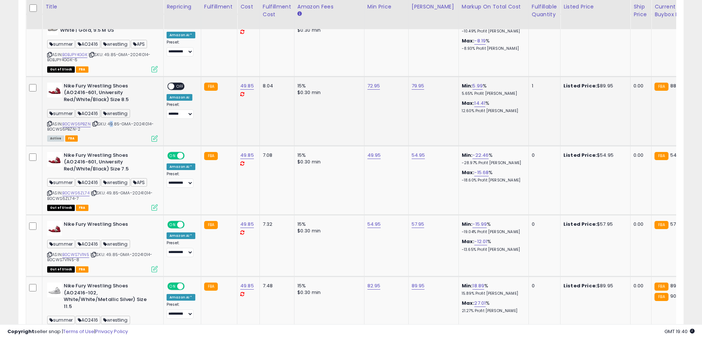
click at [111, 121] on span "| SKU: 49.85-GMA-20241014-B0CWS6PBZN-2" at bounding box center [100, 126] width 107 height 11
drag, startPoint x: 111, startPoint y: 116, endPoint x: 113, endPoint y: 121, distance: 6.0
click at [113, 121] on div "ASIN: B0CWS6PBZN | SKU: 49.85-GMA-20241014-B0CWS6PBZN-2 Active FBA" at bounding box center [102, 112] width 111 height 58
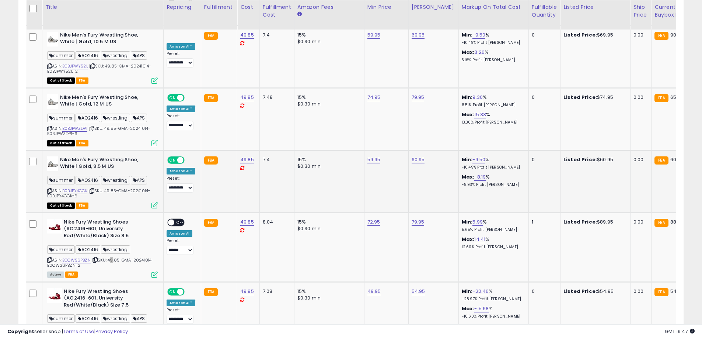
scroll to position [1929, 0]
click at [112, 257] on span "| SKU: 49.85-GMA-20241014-B0CWS6PBZN-2" at bounding box center [100, 262] width 107 height 11
drag, startPoint x: 112, startPoint y: 253, endPoint x: 113, endPoint y: 260, distance: 7.0
click at [113, 260] on div "ASIN: B0CWS6PBZN | SKU: 49.85-GMA-20241014-B0CWS6PBZN-2 Active FBA" at bounding box center [102, 247] width 111 height 58
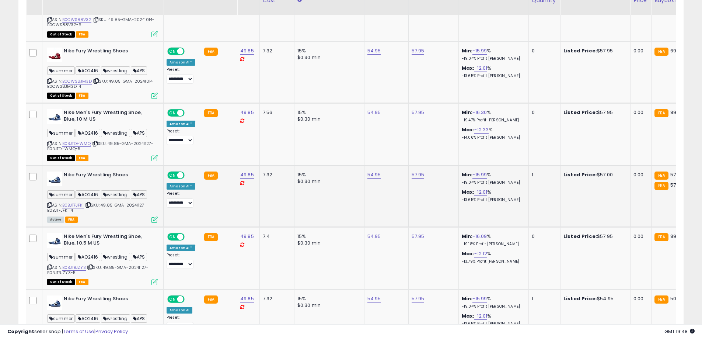
scroll to position [2445, 0]
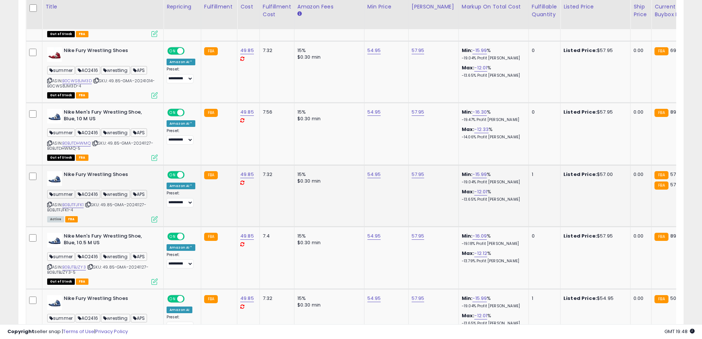
click at [106, 202] on span "| SKU: 49.85-GMA-20241127-B0BJTFJFK1-4" at bounding box center [96, 207] width 99 height 11
drag, startPoint x: 106, startPoint y: 190, endPoint x: 107, endPoint y: 196, distance: 5.9
click at [107, 196] on div "ASIN: B0BJTFJFK1 | SKU: 49.85-GMA-20241127-B0BJTFJFK1-4 Active FBA" at bounding box center [102, 196] width 111 height 51
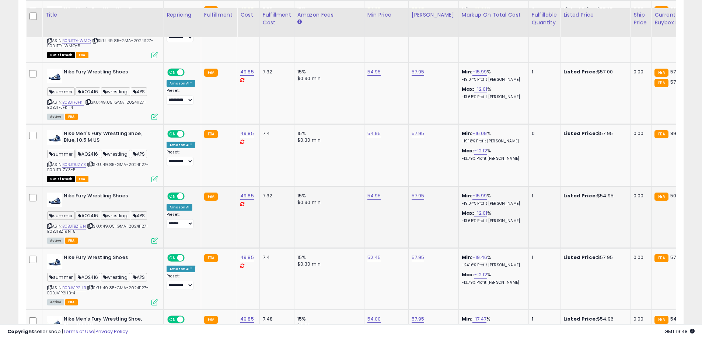
scroll to position [2556, 0]
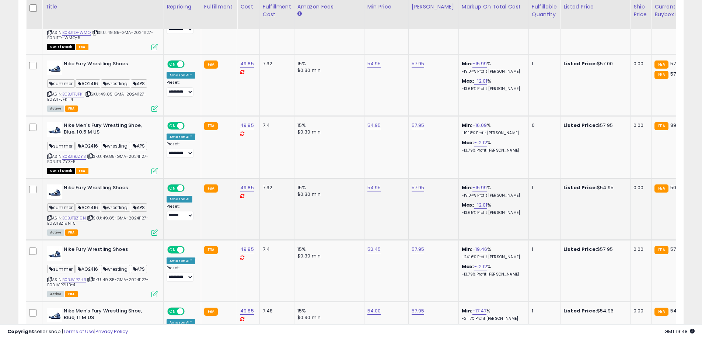
click at [111, 215] on span "| SKU: 49.85-GMA-20241127-B0BJTBZ19N-5" at bounding box center [97, 220] width 101 height 11
click at [112, 207] on div "ASIN: B0BJTBZ19N | SKU: 49.85-GMA-20241127-B0BJTBZ19N-5 Active FBA" at bounding box center [102, 209] width 111 height 51
click at [111, 277] on span "| SKU: 49.85-GMA-20241127-B0BJV1P2HB-4" at bounding box center [97, 282] width 101 height 11
drag, startPoint x: 111, startPoint y: 264, endPoint x: 112, endPoint y: 269, distance: 4.6
click at [112, 269] on div "ASIN: B0BJV1P2HB | SKU: 49.85-GMA-20241127-B0BJV1P2HB-4 Active FBA" at bounding box center [102, 271] width 111 height 51
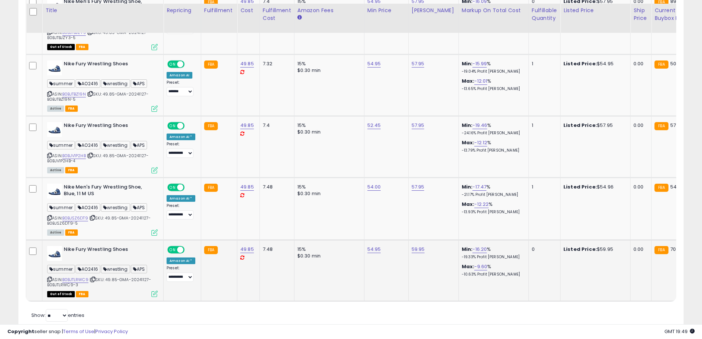
scroll to position [2691, 0]
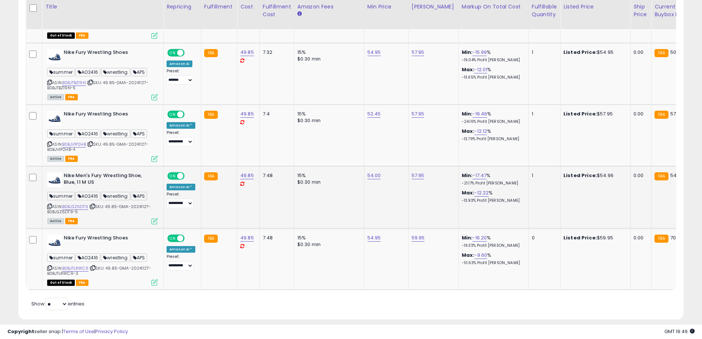
click at [111, 204] on span "| SKU: 49.85-GMA-20241127-B0BJSZ6DT9-5" at bounding box center [99, 209] width 104 height 11
click at [112, 196] on div "ASIN: B0BJSZ6DT9 | SKU: 49.85-GMA-20241127-B0BJSZ6DT9-5 Active FBA" at bounding box center [102, 197] width 111 height 51
